Goal: Transaction & Acquisition: Purchase product/service

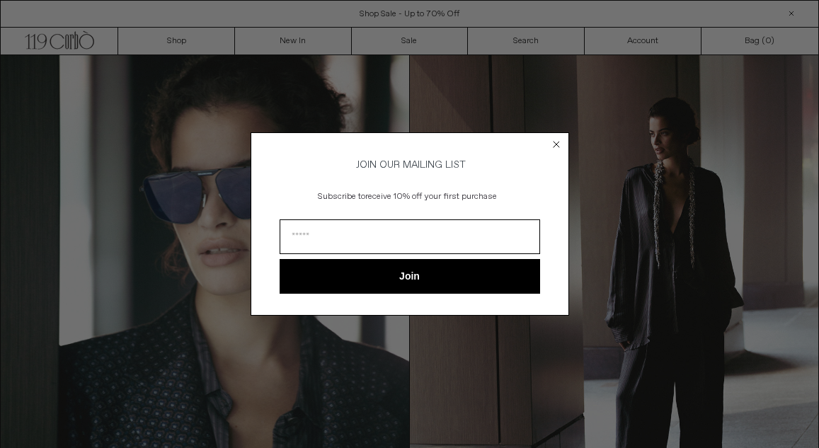
click at [192, 46] on div "Close dialog JOIN OUR MAILING LIST Subscribe to receive 10% off your first purc…" at bounding box center [409, 224] width 819 height 448
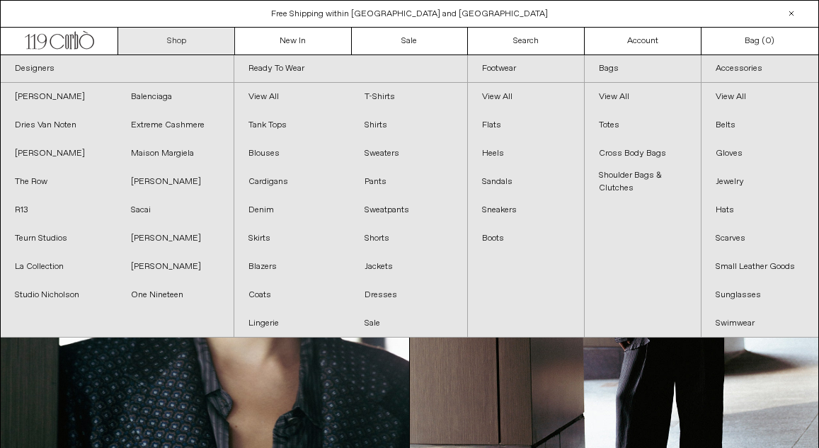
click at [207, 44] on link "Shop" at bounding box center [176, 41] width 117 height 27
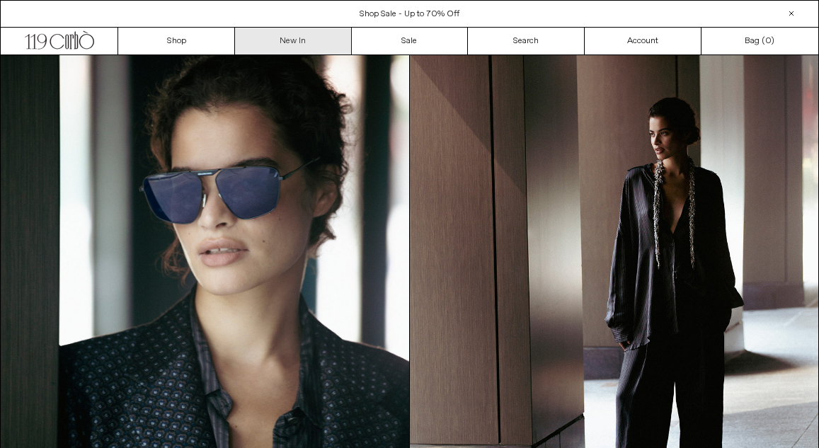
click at [284, 35] on link "New In" at bounding box center [293, 41] width 117 height 27
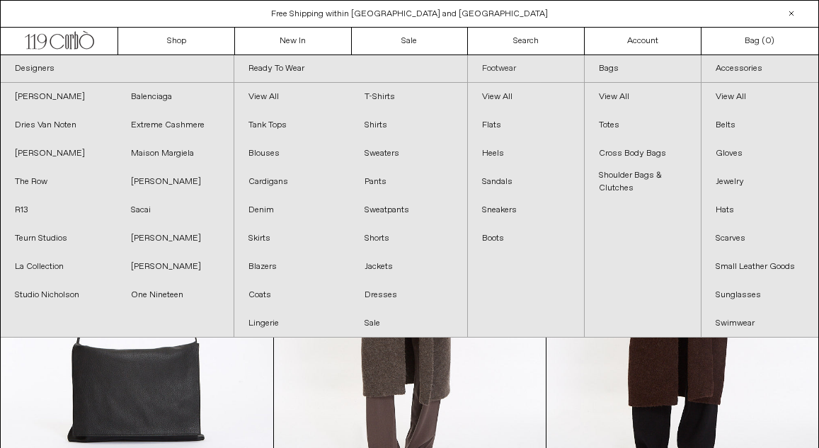
click at [506, 67] on link "Footwear" at bounding box center [526, 69] width 116 height 28
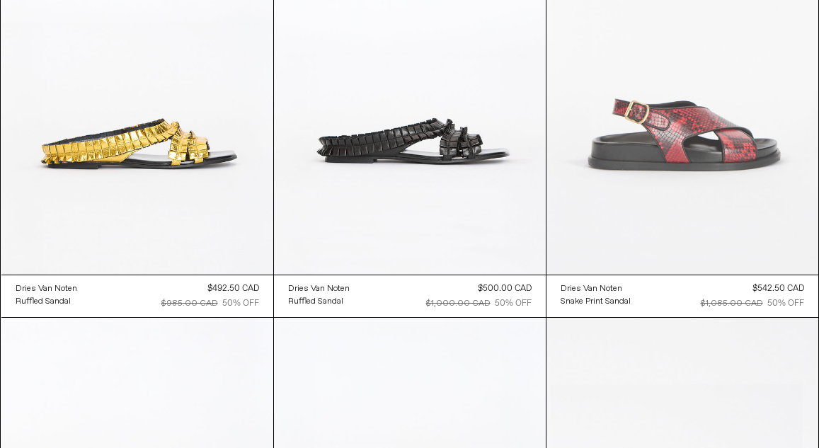
scroll to position [2005, 0]
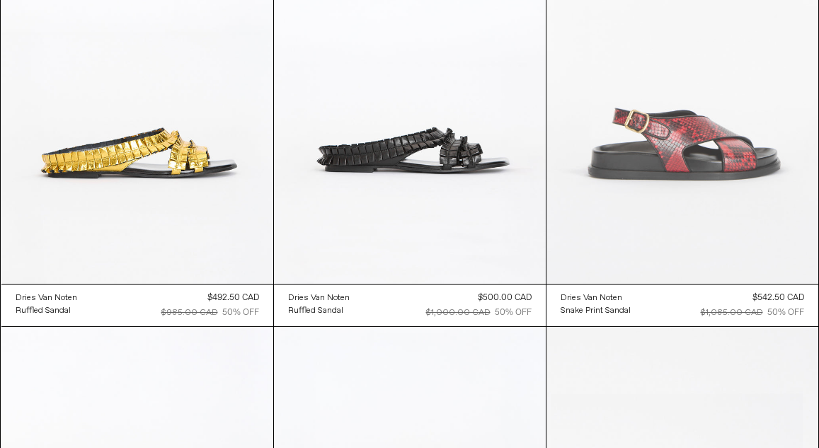
click at [679, 187] on at bounding box center [682, 80] width 272 height 408
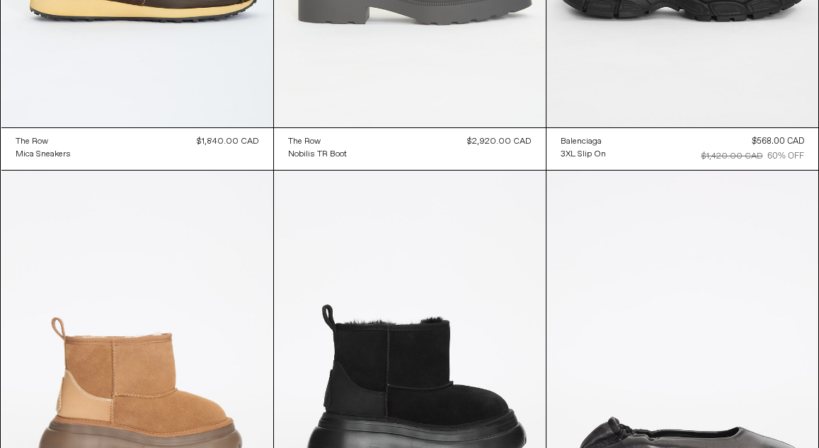
scroll to position [3963, 0]
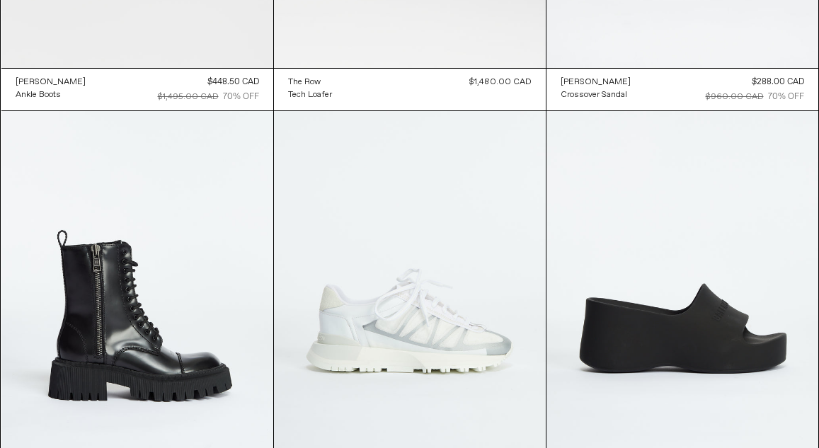
scroll to position [7627, 0]
